Goal: Transaction & Acquisition: Purchase product/service

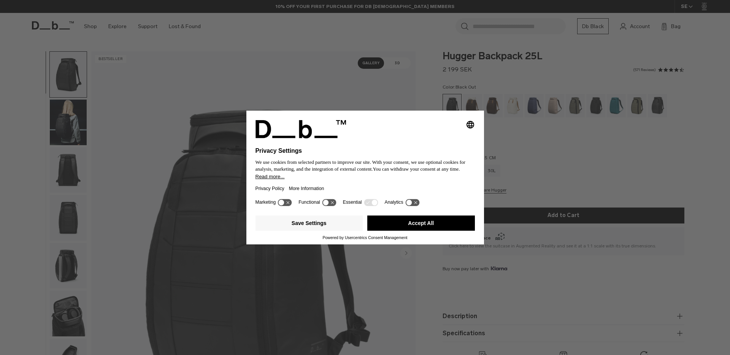
click at [407, 224] on button "Accept All" at bounding box center [421, 223] width 108 height 15
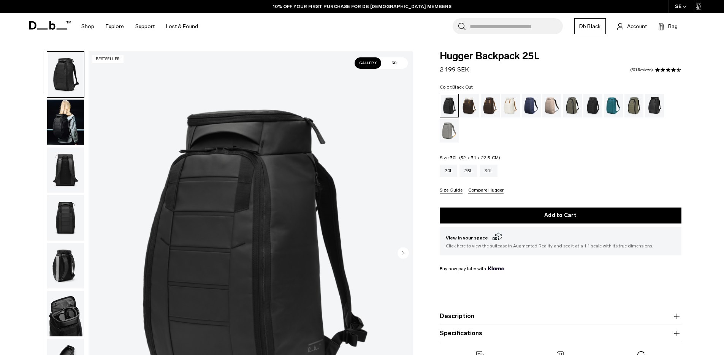
click at [484, 173] on div "30L" at bounding box center [489, 171] width 18 height 12
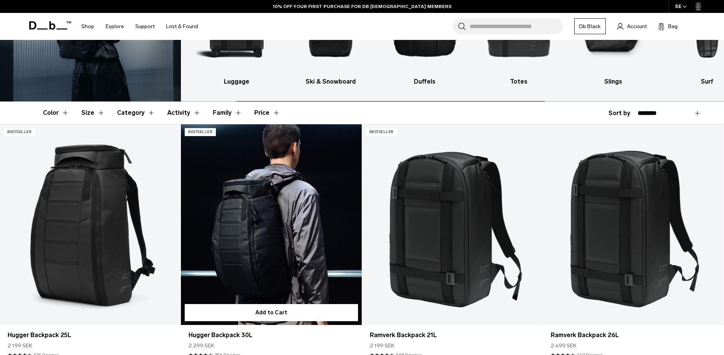
scroll to position [147, 0]
